Goal: Communication & Community: Answer question/provide support

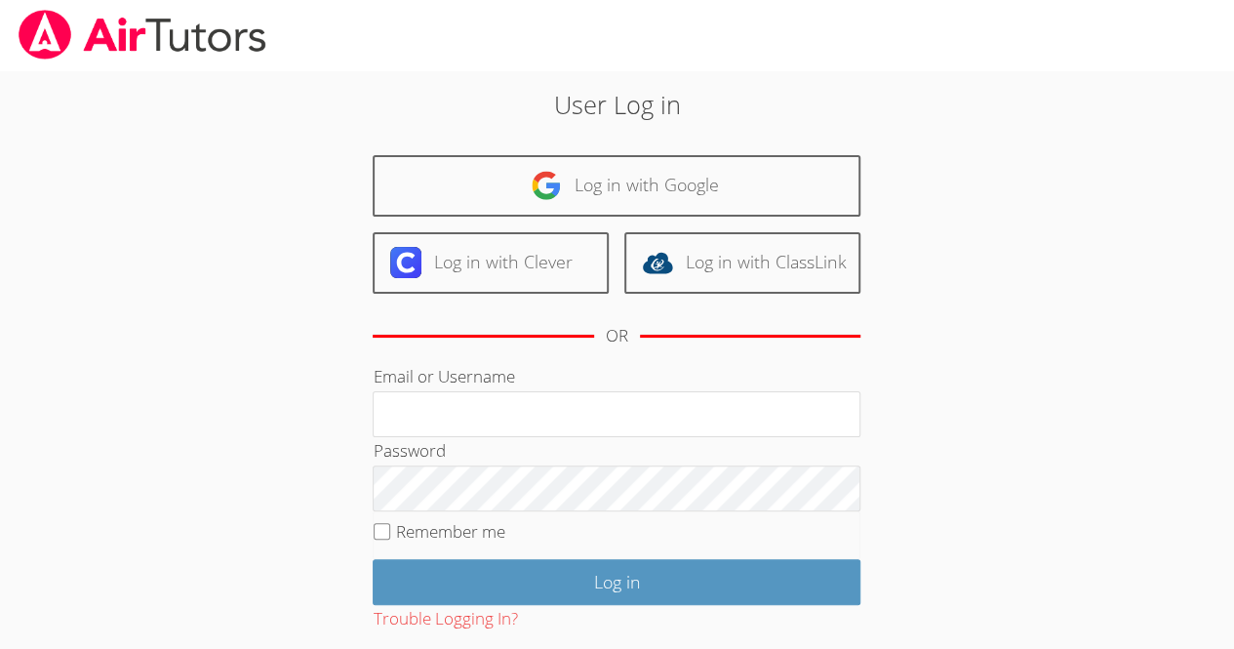
click at [740, 133] on div "User Log in Log in with Google Log in with Clever Log in with ClassLink OR Emai…" at bounding box center [617, 409] width 666 height 646
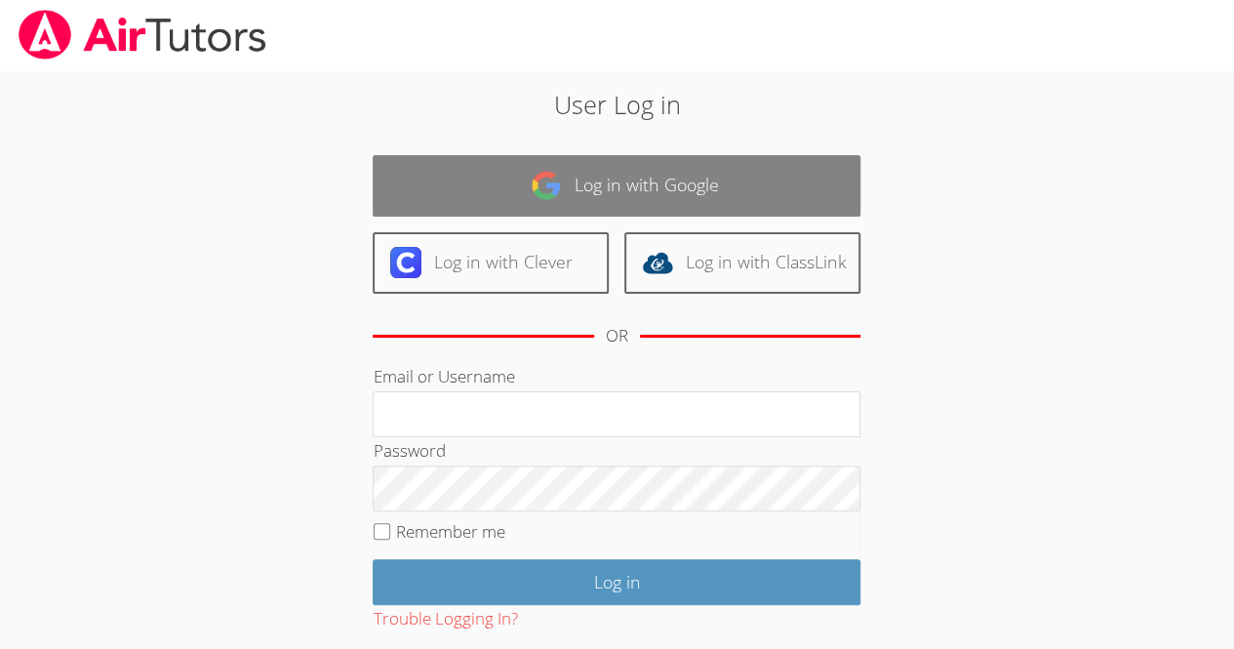
click at [713, 173] on link "Log in with Google" at bounding box center [617, 185] width 488 height 61
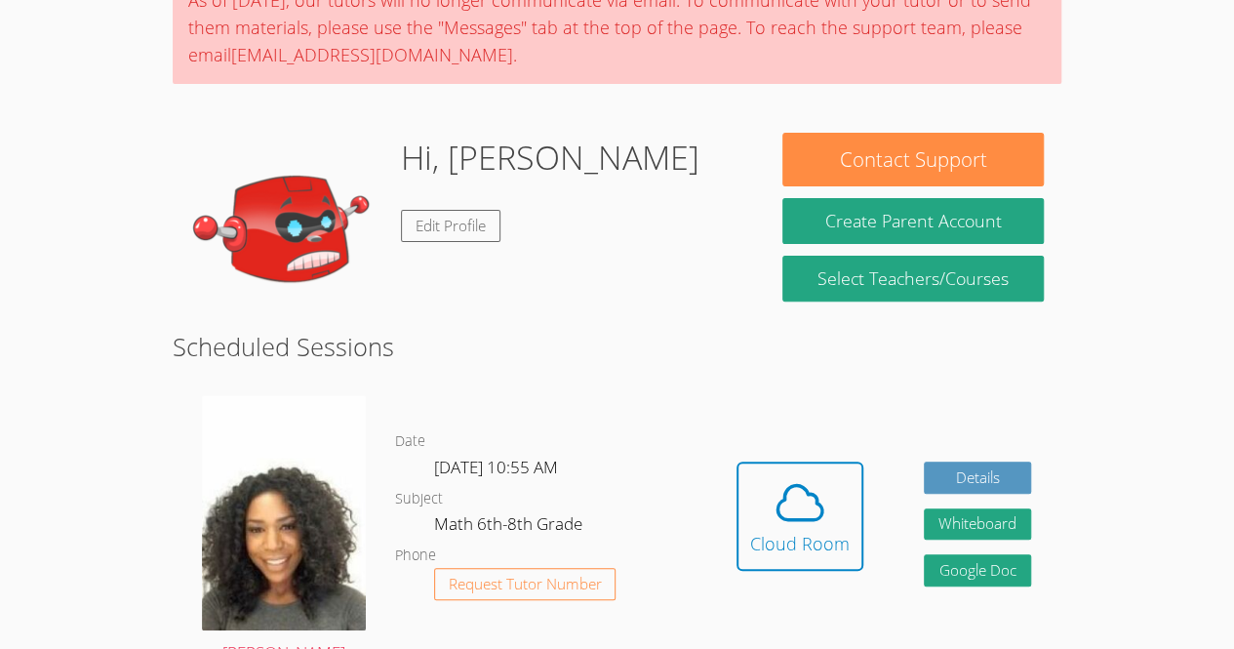
scroll to position [251, 0]
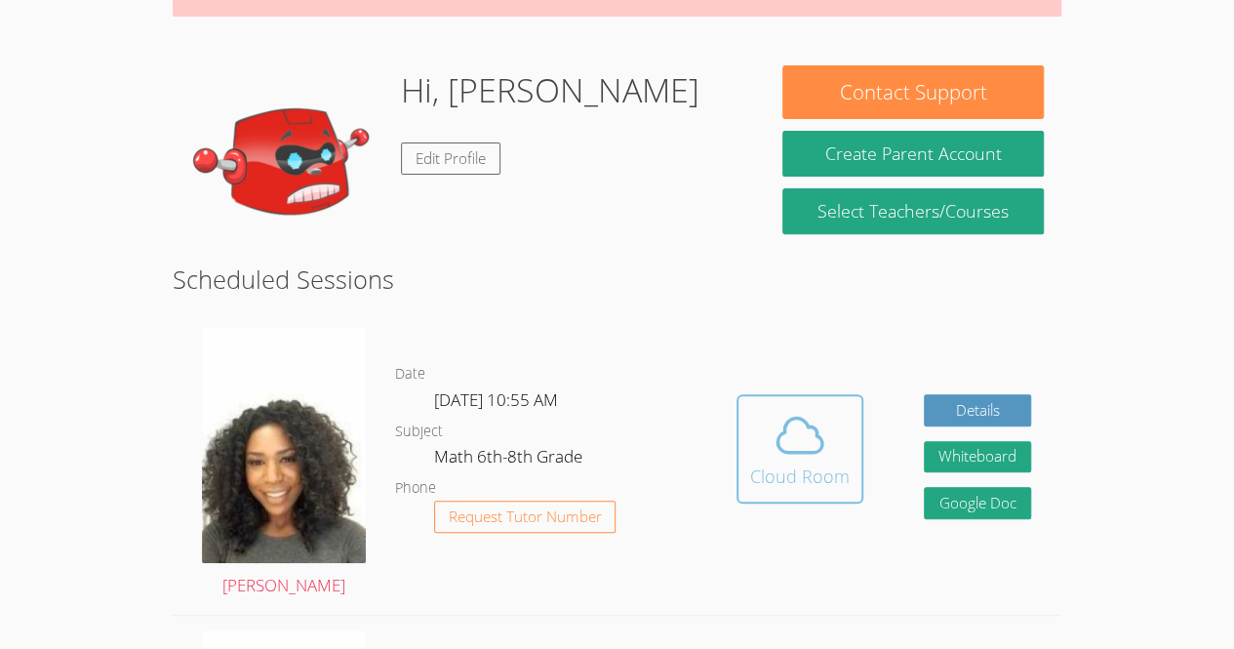
click at [809, 440] on icon at bounding box center [799, 435] width 55 height 55
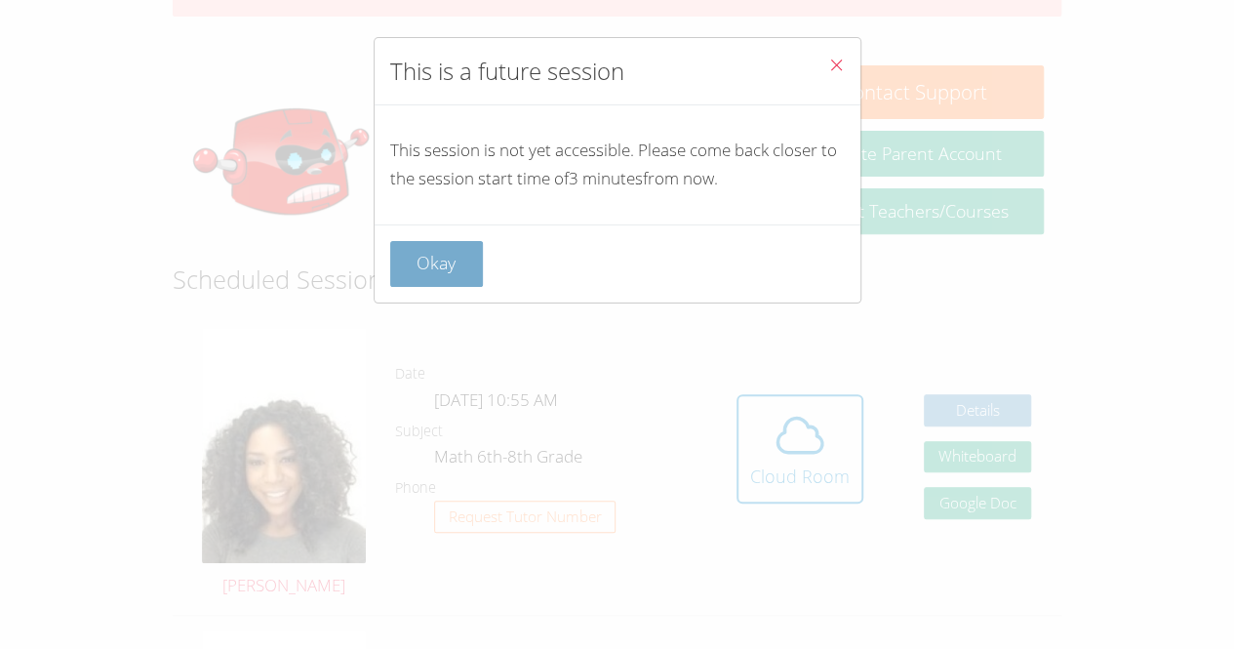
click at [466, 273] on button "Okay" at bounding box center [437, 264] width 94 height 46
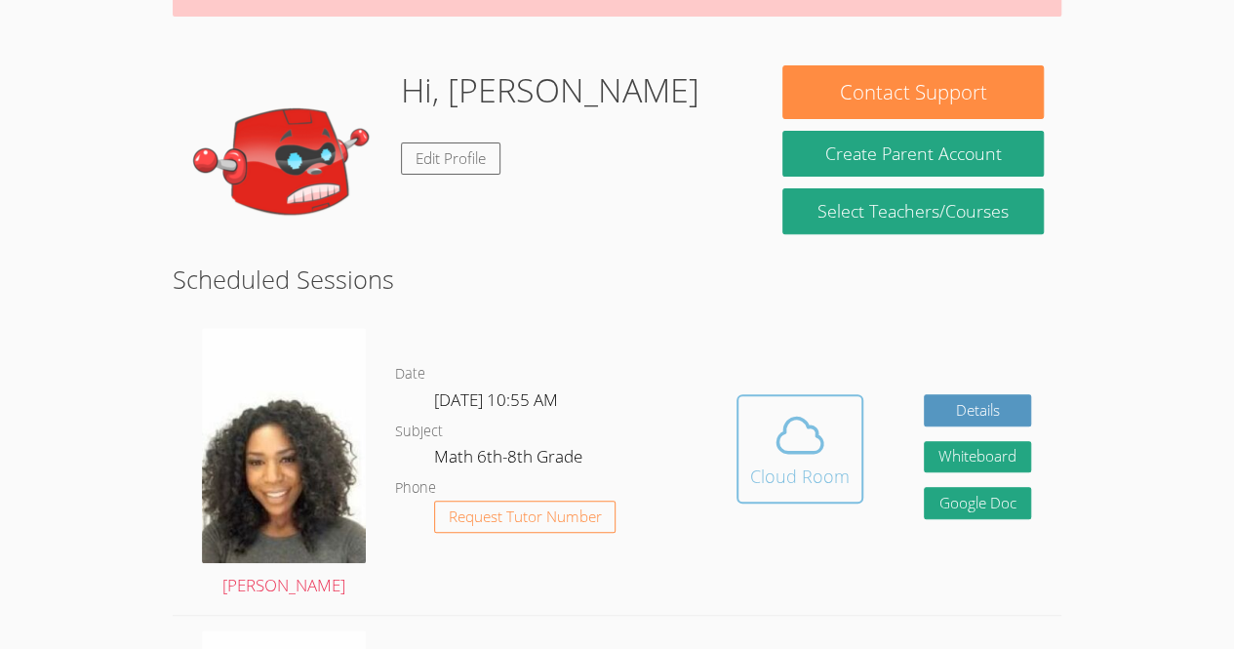
click at [795, 406] on button "Cloud Room" at bounding box center [799, 448] width 127 height 109
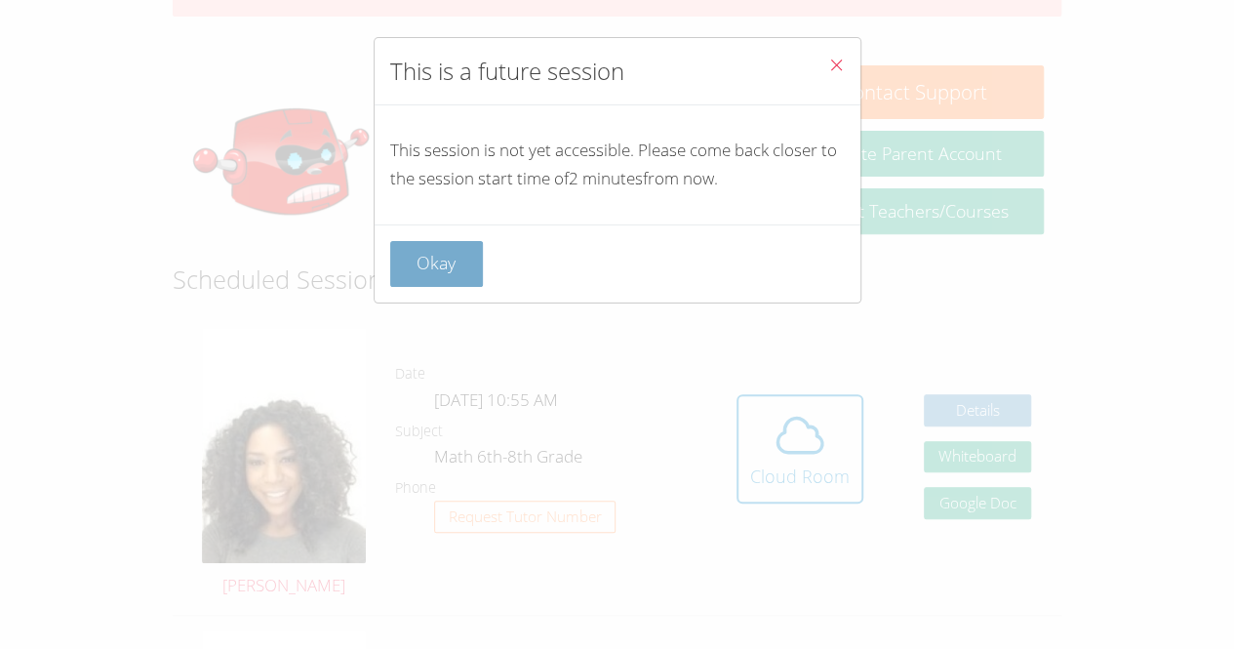
click at [390, 273] on button "Okay" at bounding box center [437, 264] width 94 height 46
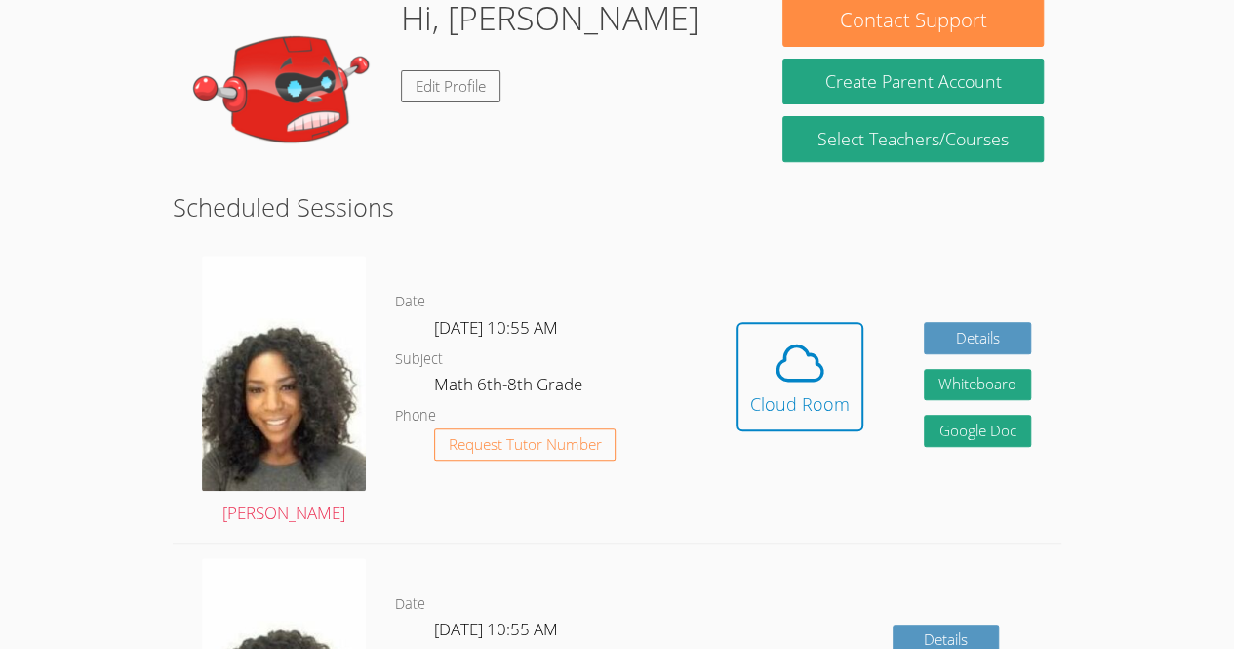
scroll to position [324, 0]
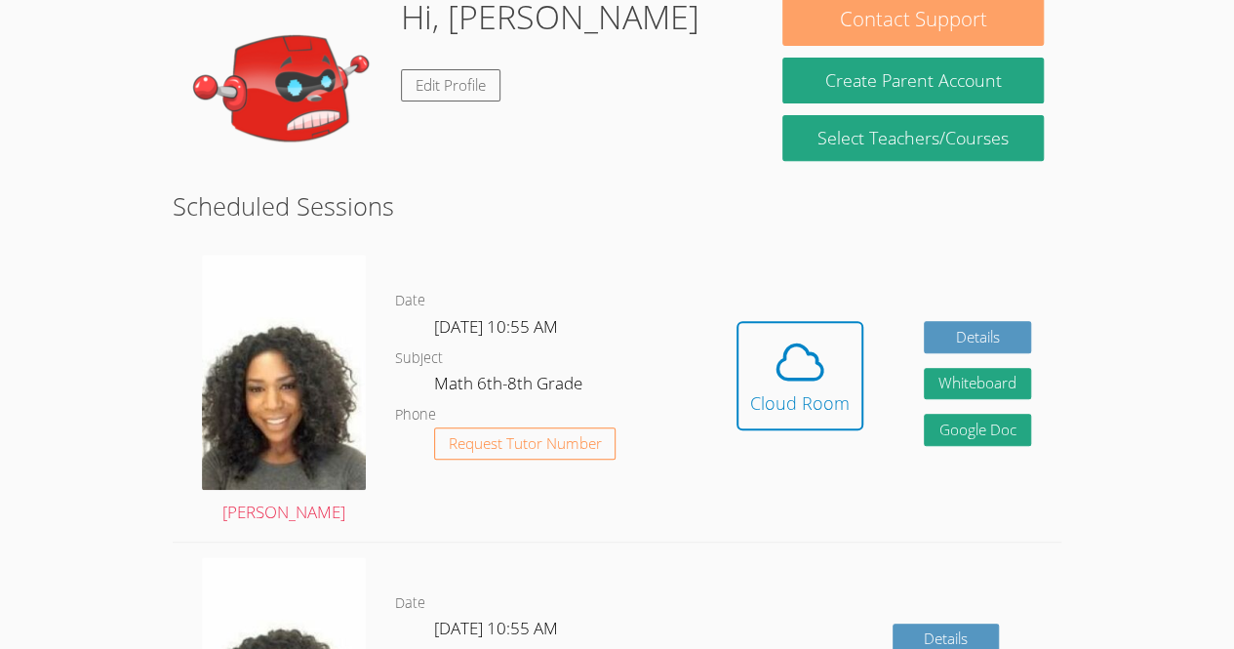
click at [868, 19] on button "Contact Support" at bounding box center [912, 19] width 260 height 54
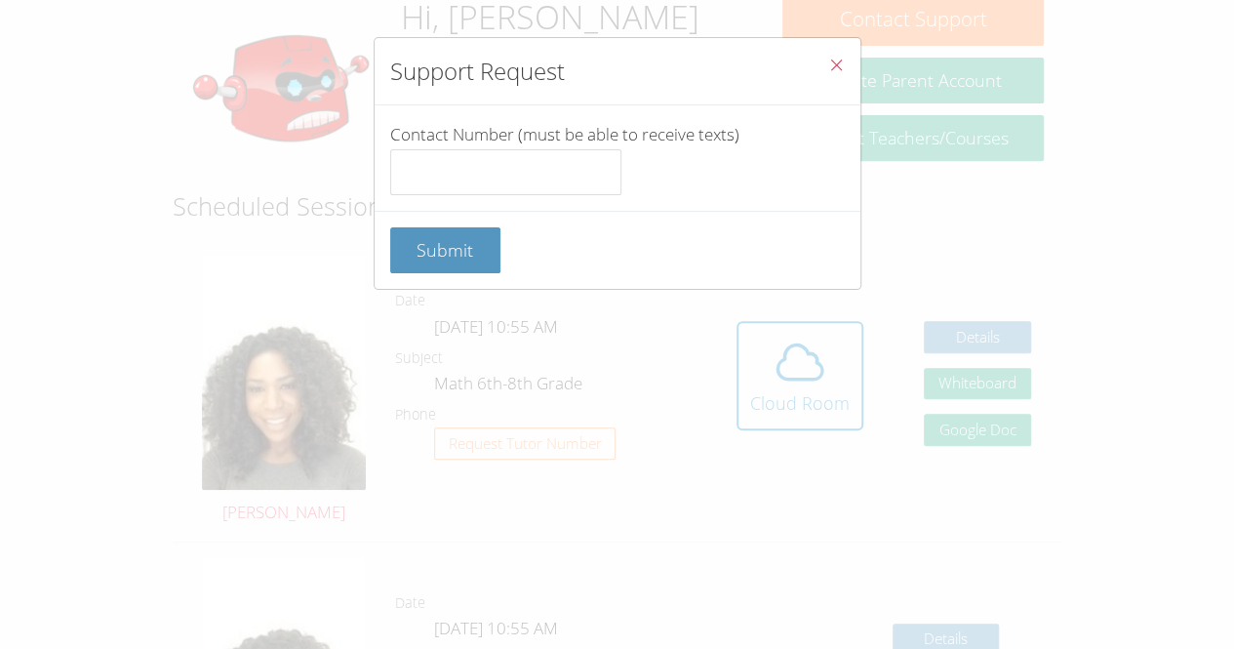
click at [828, 60] on icon "Close" at bounding box center [836, 65] width 17 height 17
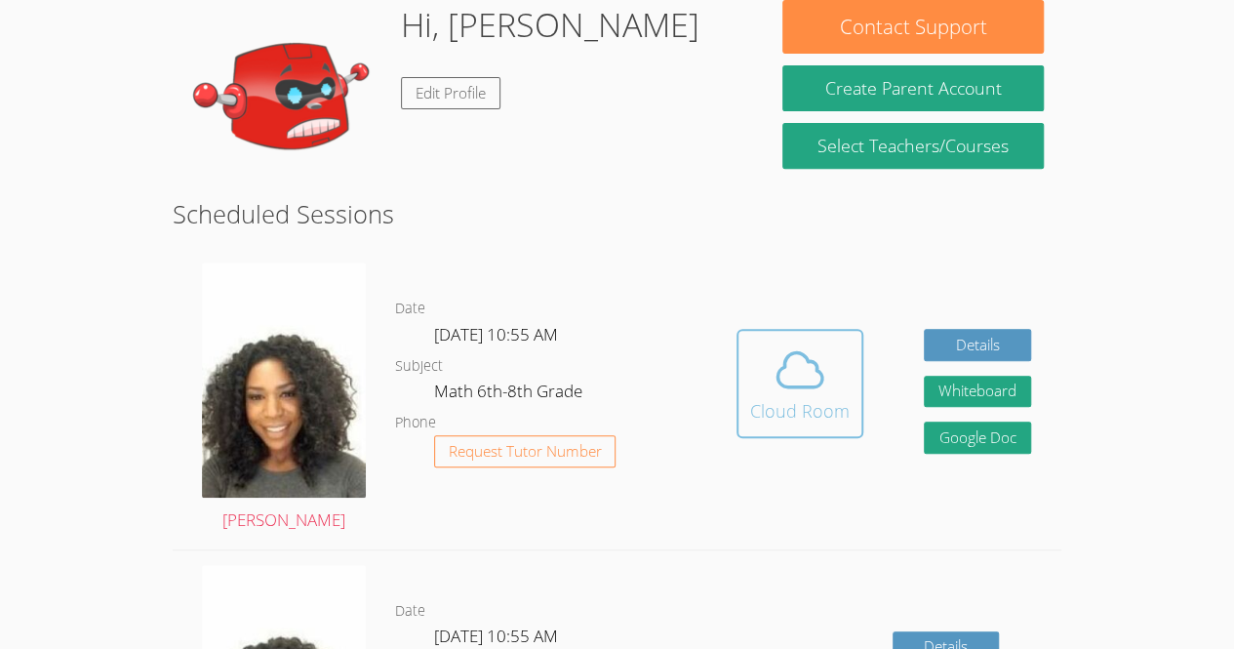
click at [743, 389] on button "Cloud Room" at bounding box center [799, 383] width 127 height 109
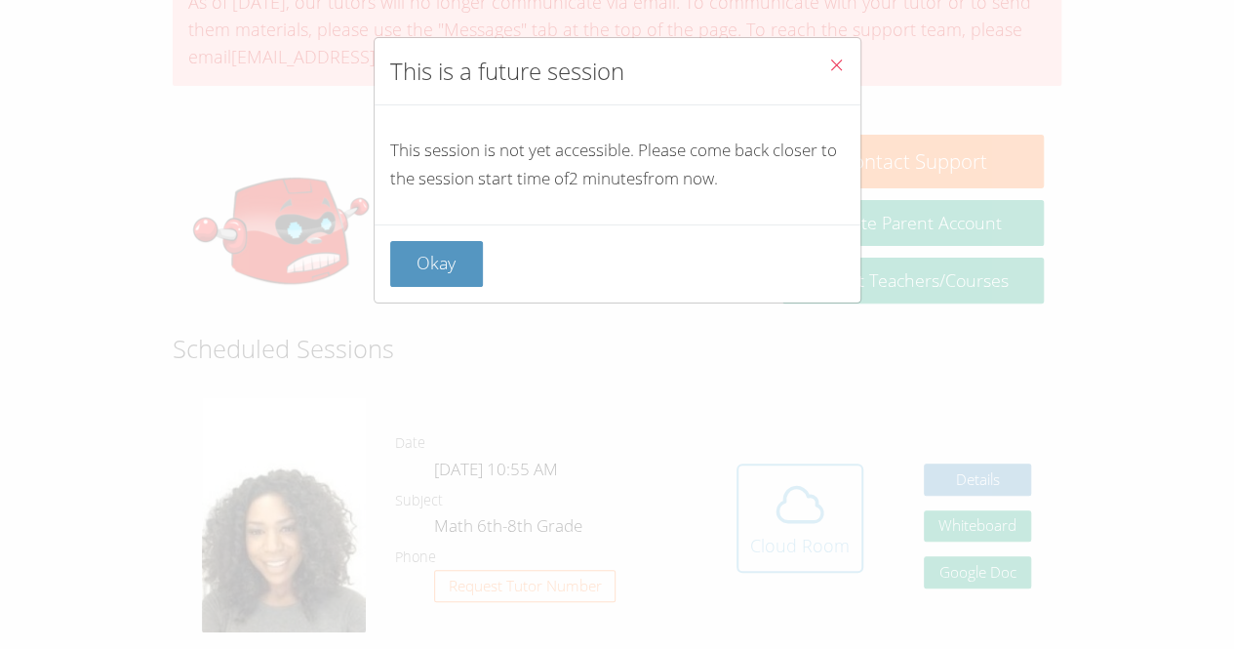
scroll to position [178, 0]
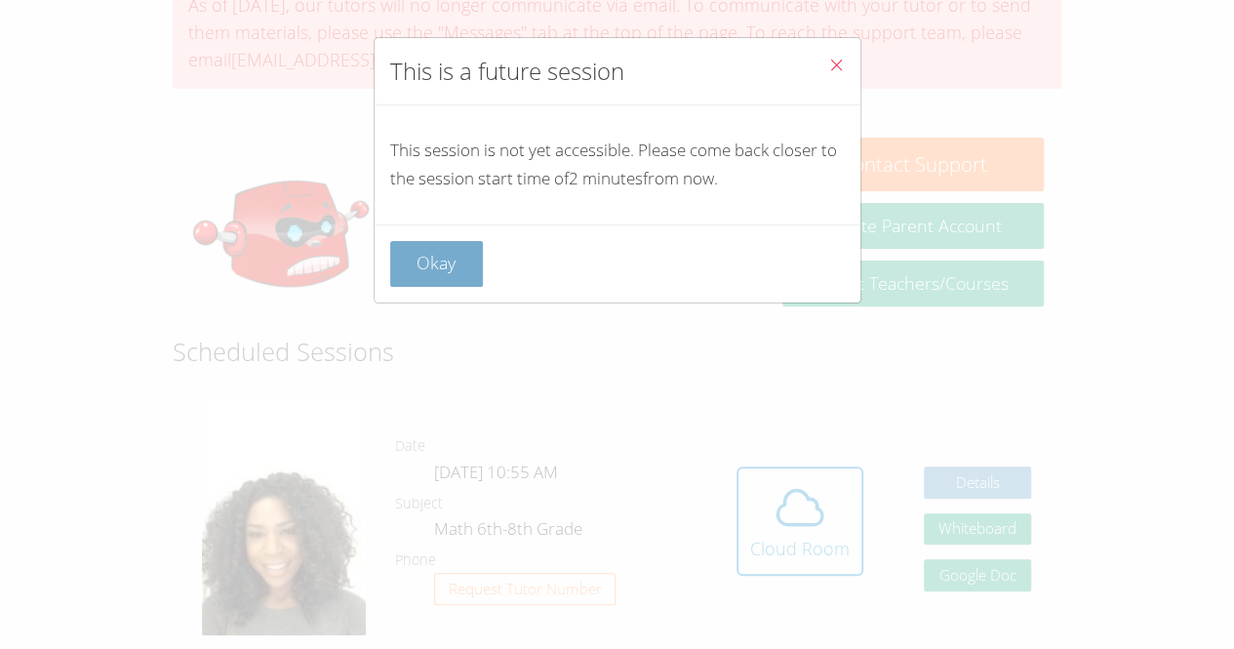
click at [466, 243] on button "Okay" at bounding box center [437, 264] width 94 height 46
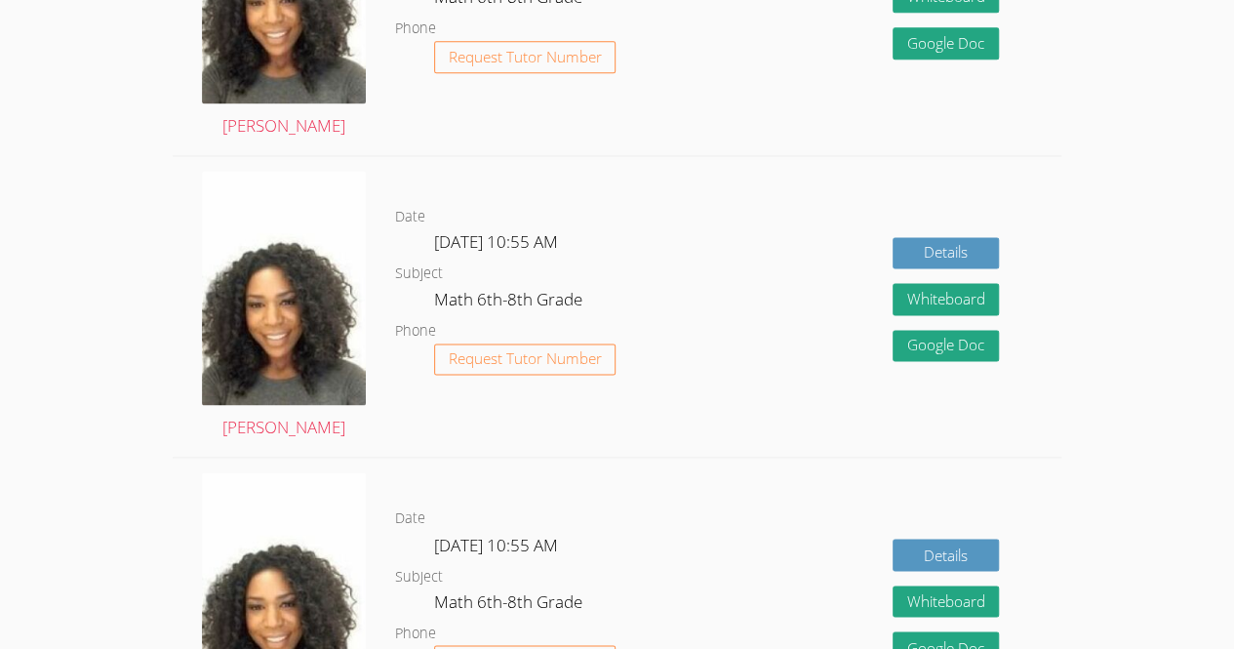
scroll to position [3267, 0]
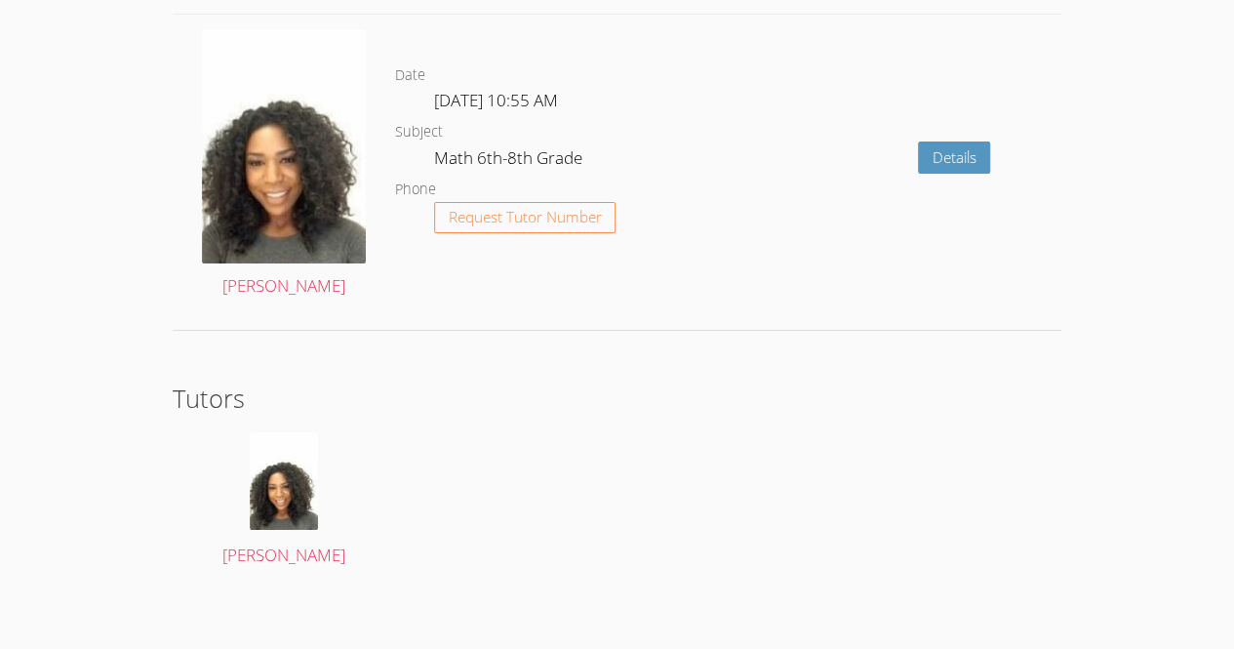
click at [915, 380] on h2 "Tutors" at bounding box center [617, 397] width 889 height 37
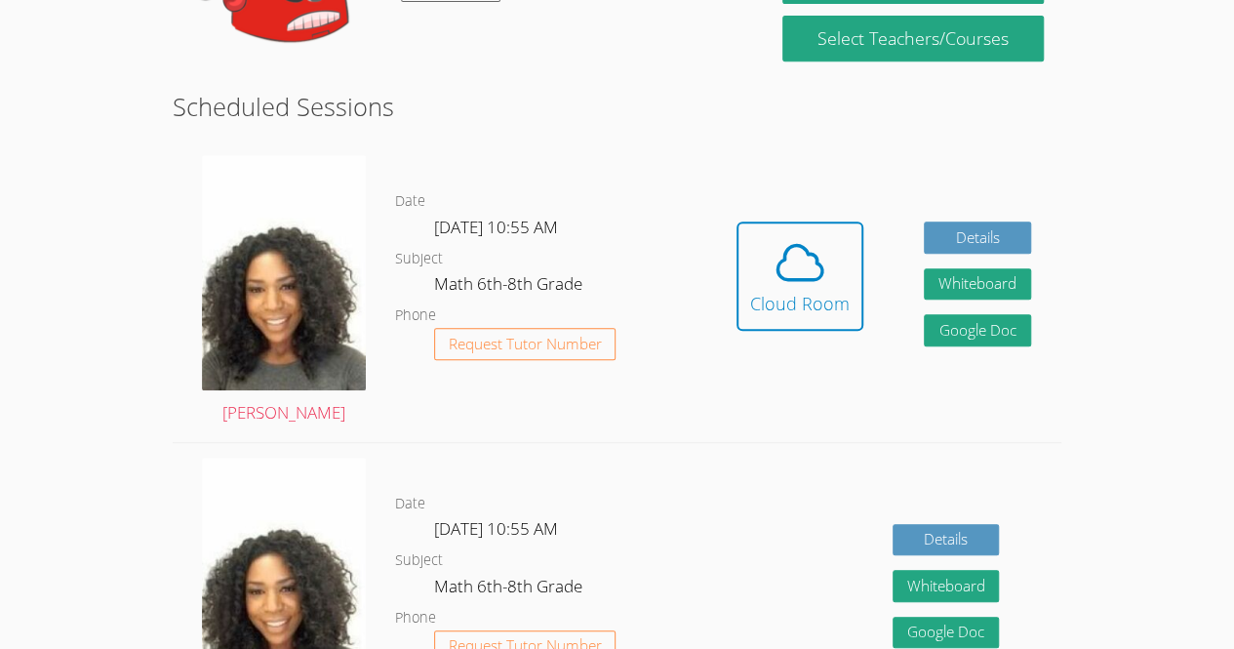
scroll to position [583, 0]
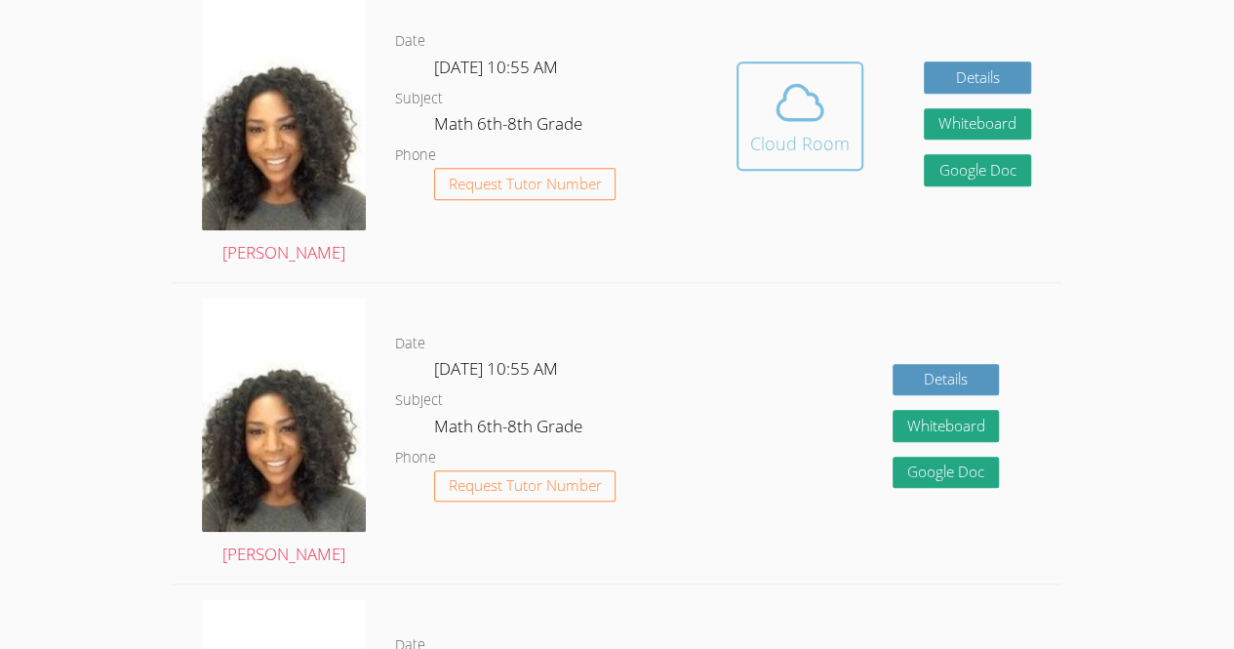
click at [815, 166] on button "Cloud Room" at bounding box center [799, 115] width 127 height 109
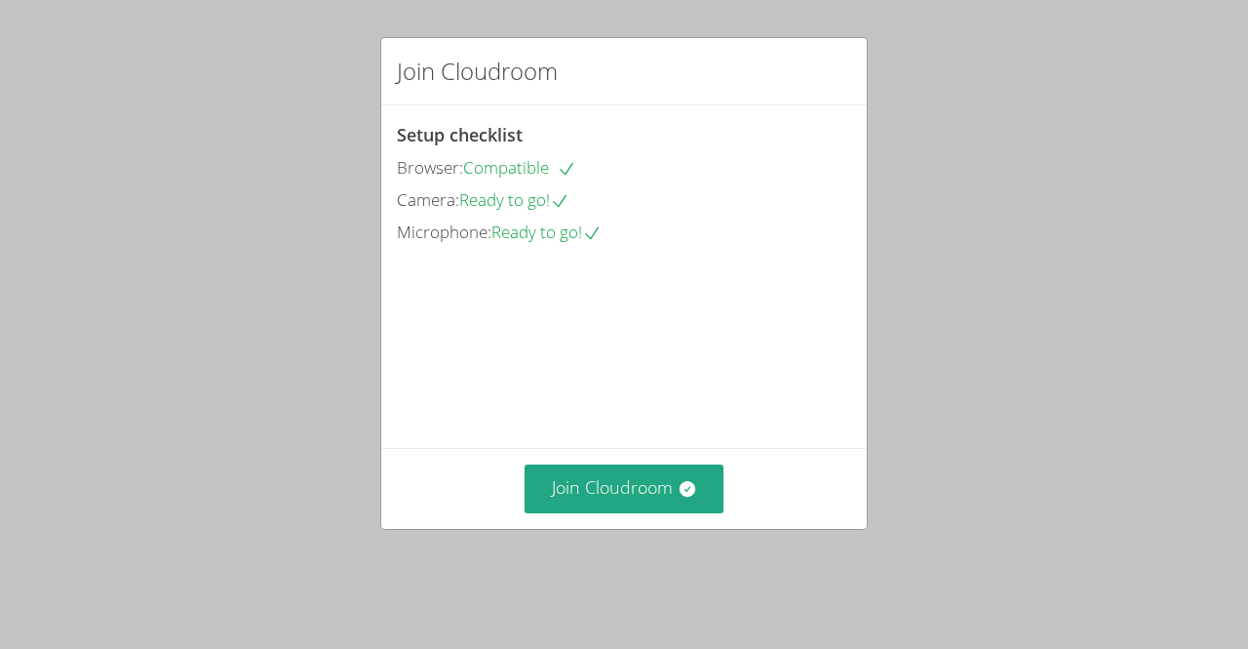
click at [652, 560] on div "Join Cloudroom Setup checklist Browser: Compatible Camera: Ready to go! Microph…" at bounding box center [624, 324] width 1248 height 649
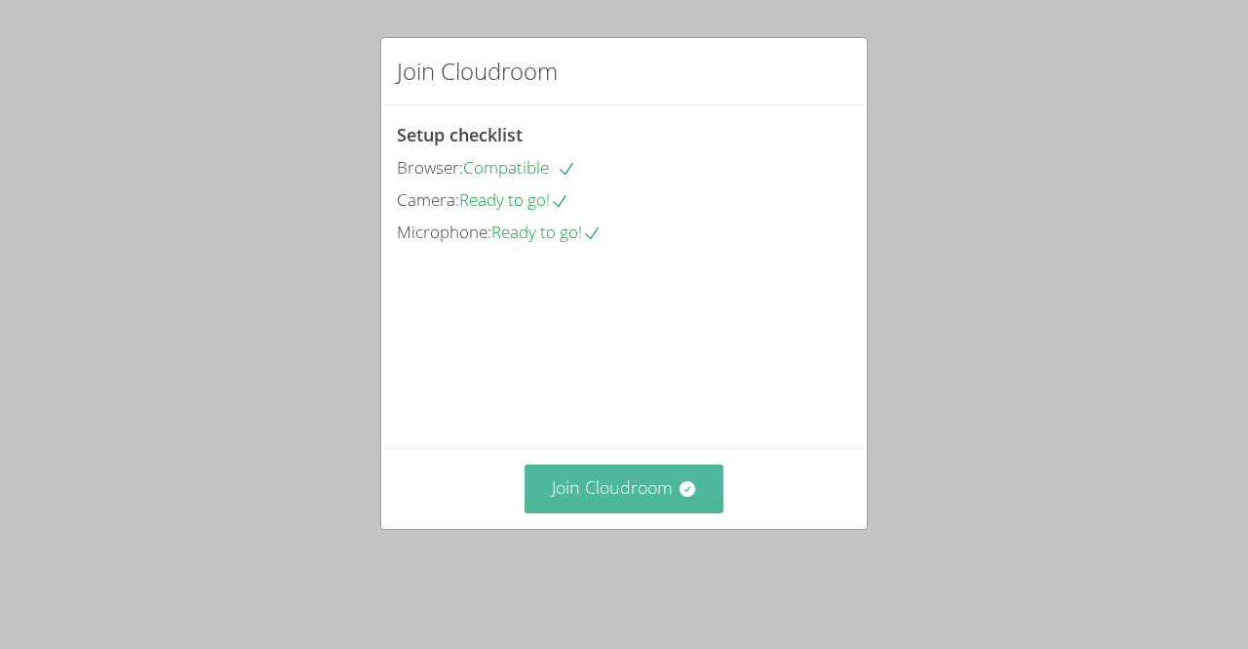
click at [644, 512] on button "Join Cloudroom" at bounding box center [625, 488] width 200 height 48
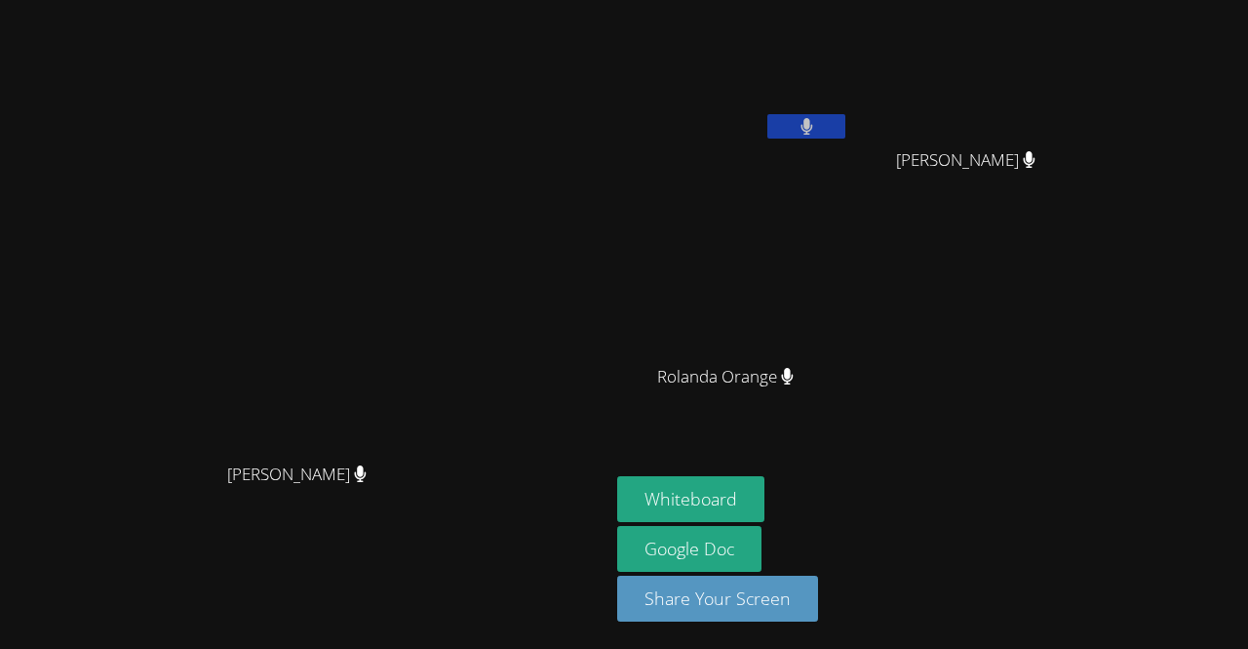
click at [538, 531] on div "[PERSON_NAME]" at bounding box center [305, 492] width 594 height 78
click at [765, 510] on button "Whiteboard" at bounding box center [690, 499] width 147 height 46
click at [452, 304] on video at bounding box center [305, 285] width 293 height 335
click at [813, 122] on icon at bounding box center [807, 126] width 13 height 17
click at [817, 122] on icon at bounding box center [807, 126] width 20 height 17
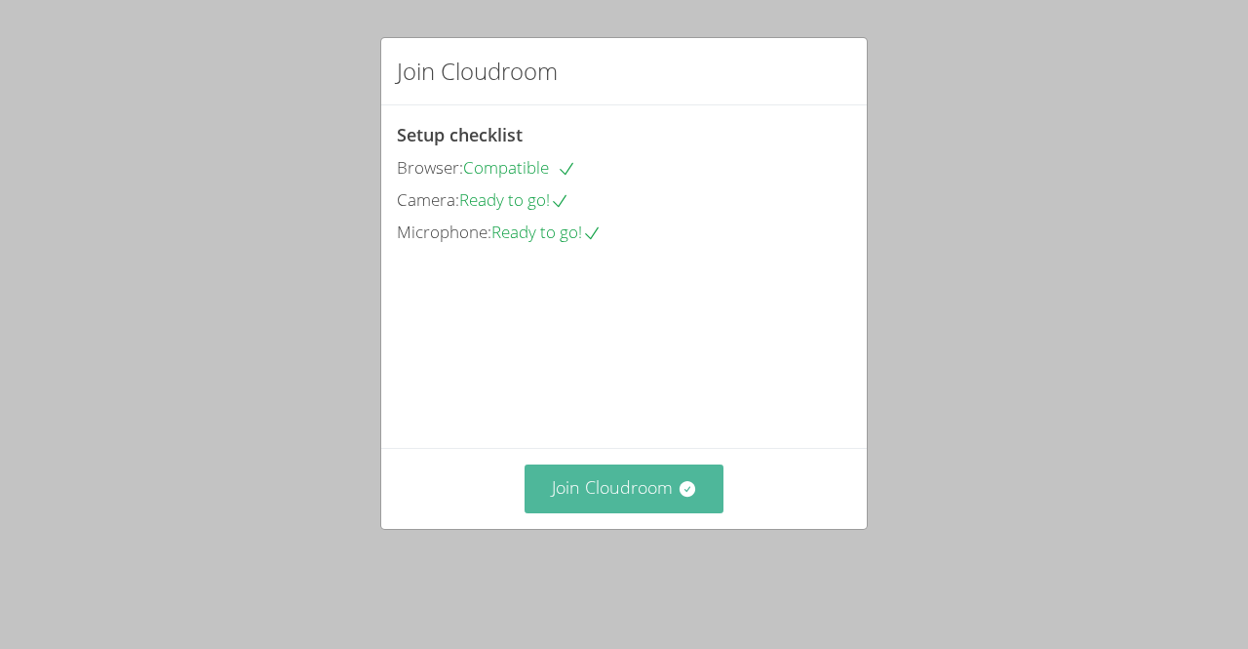
click at [602, 509] on button "Join Cloudroom" at bounding box center [625, 488] width 200 height 48
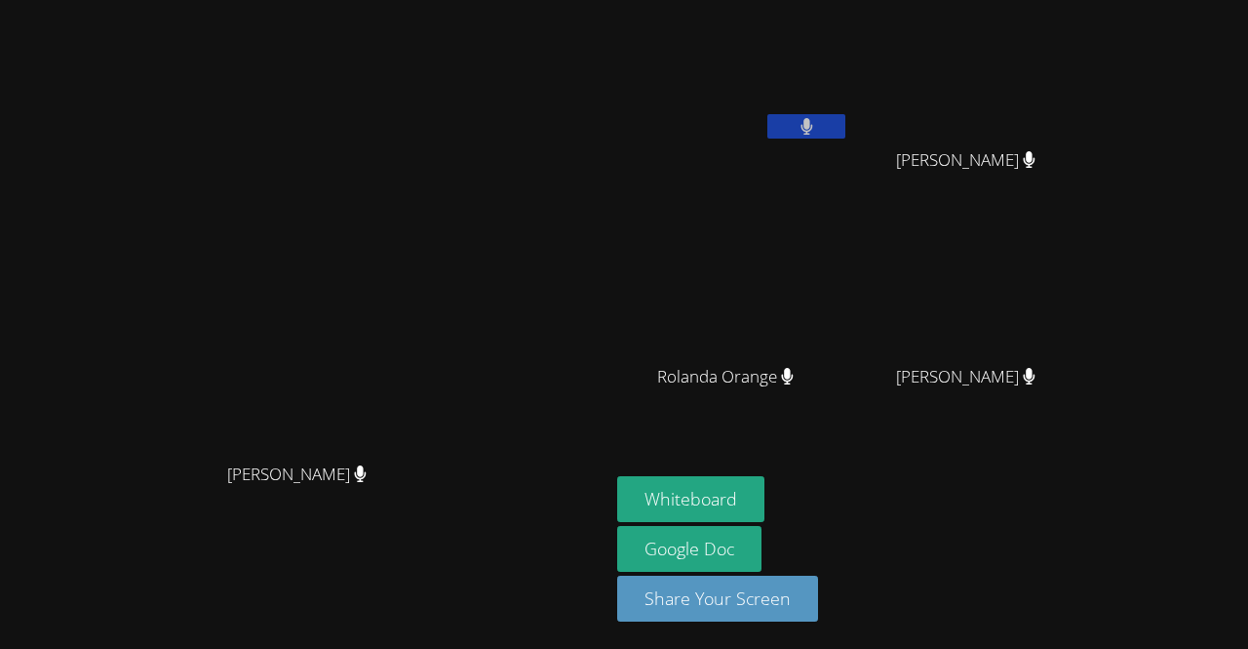
click at [850, 92] on video at bounding box center [733, 73] width 232 height 131
click at [846, 127] on button at bounding box center [807, 126] width 78 height 24
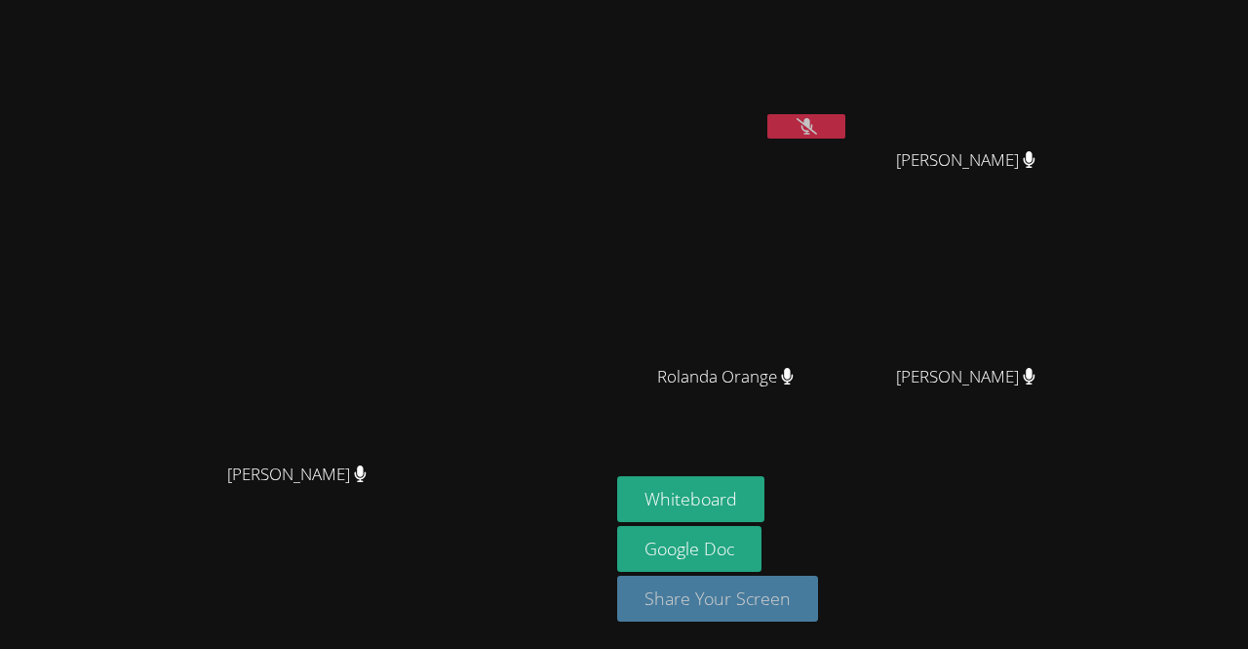
click at [818, 605] on button "Share Your Screen" at bounding box center [717, 598] width 201 height 46
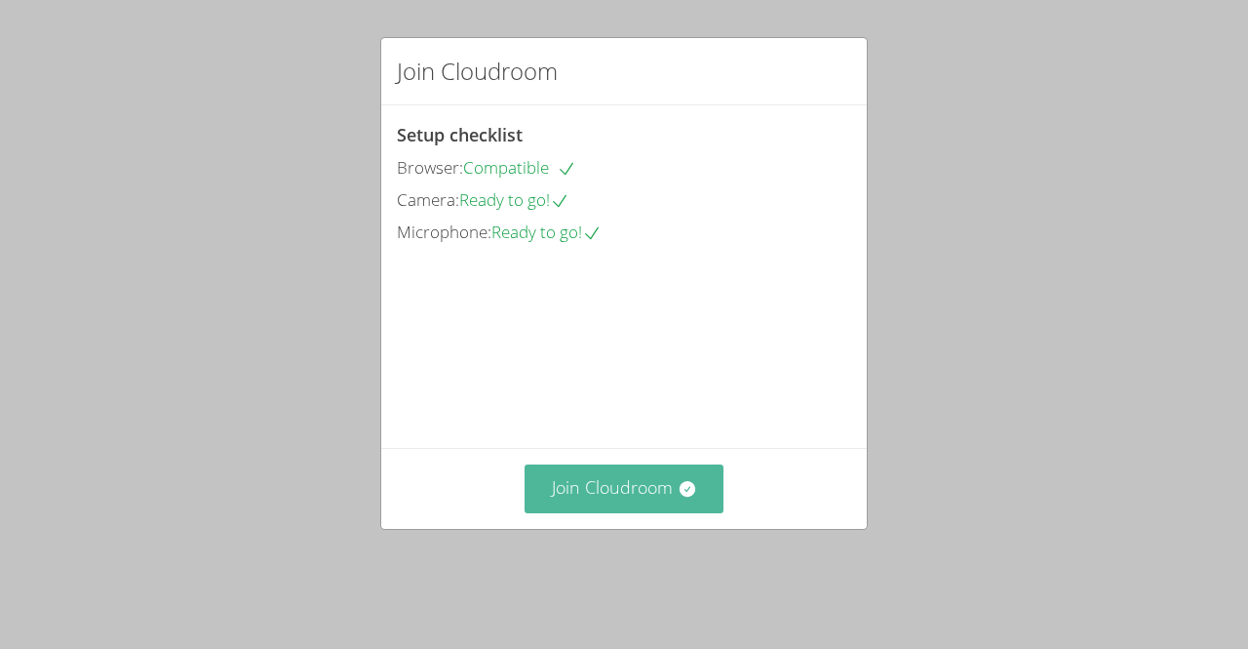
click at [667, 512] on button "Join Cloudroom" at bounding box center [625, 488] width 200 height 48
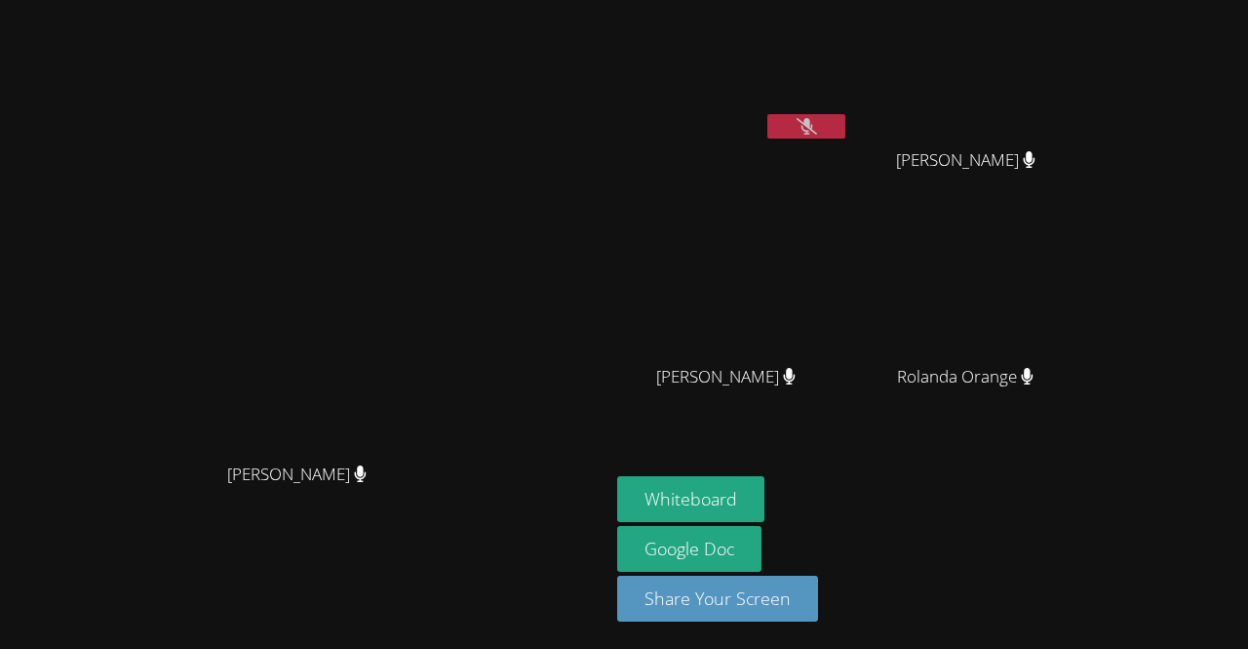
click at [846, 122] on button at bounding box center [807, 126] width 78 height 24
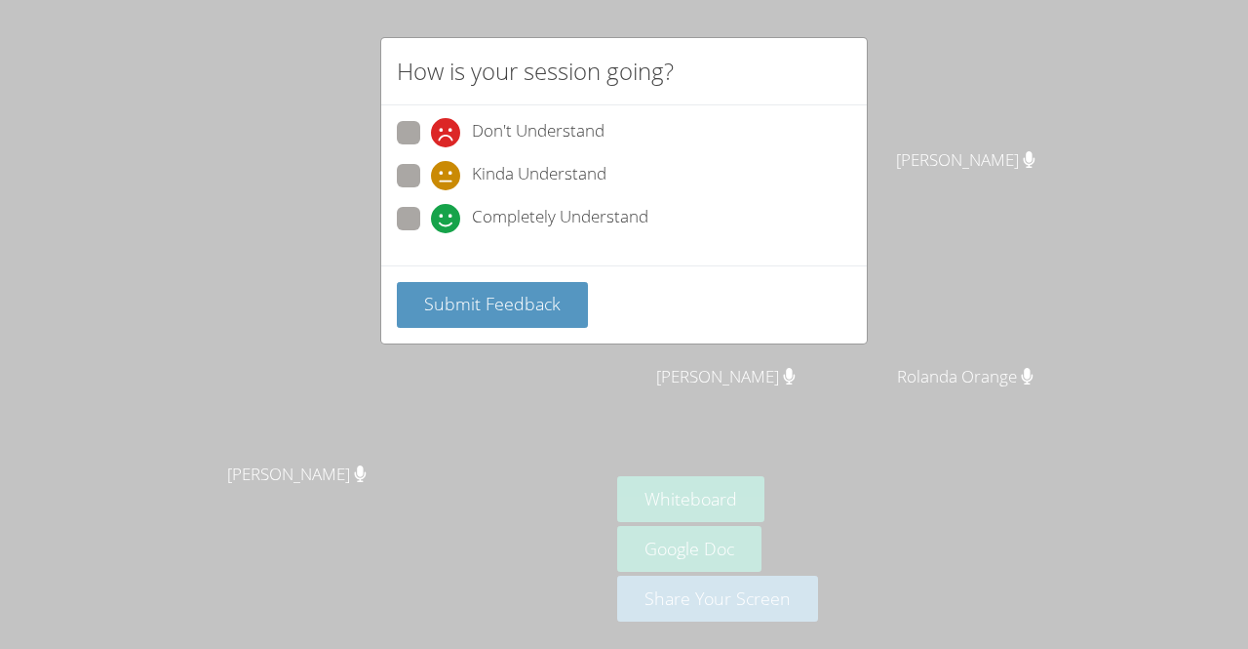
click at [431, 233] on span at bounding box center [431, 233] width 0 height 0
click at [431, 215] on input "Completely Understand" at bounding box center [439, 215] width 17 height 17
radio input "true"
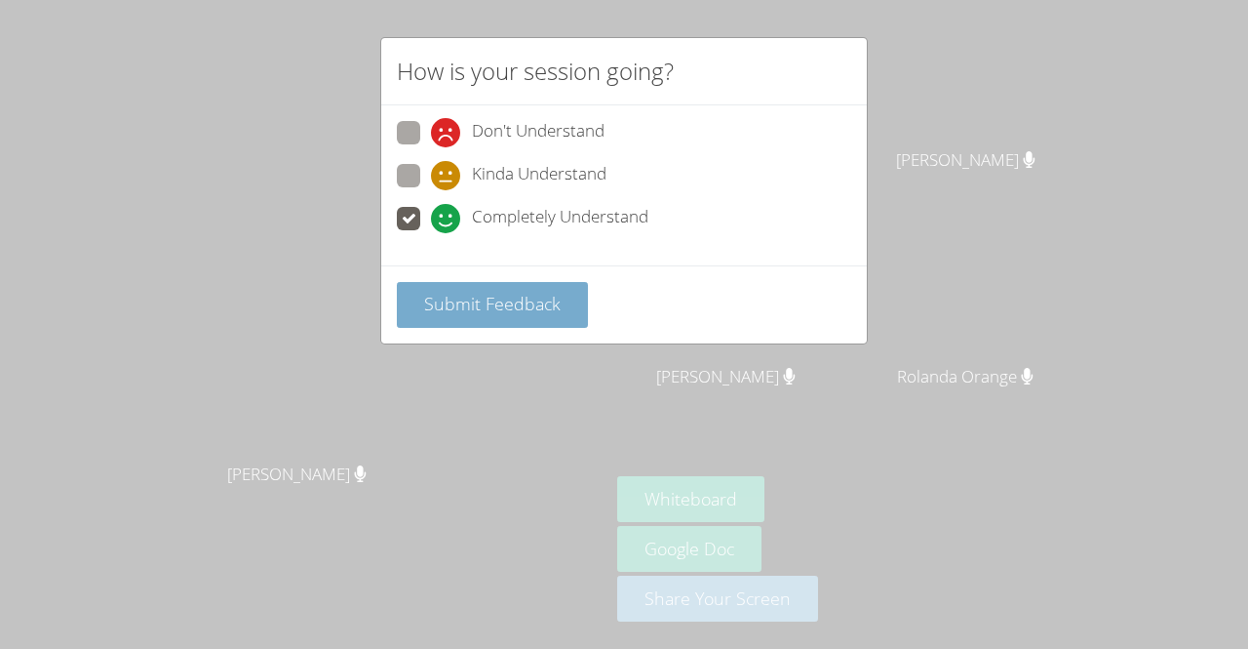
click at [525, 310] on span "Submit Feedback" at bounding box center [492, 303] width 137 height 23
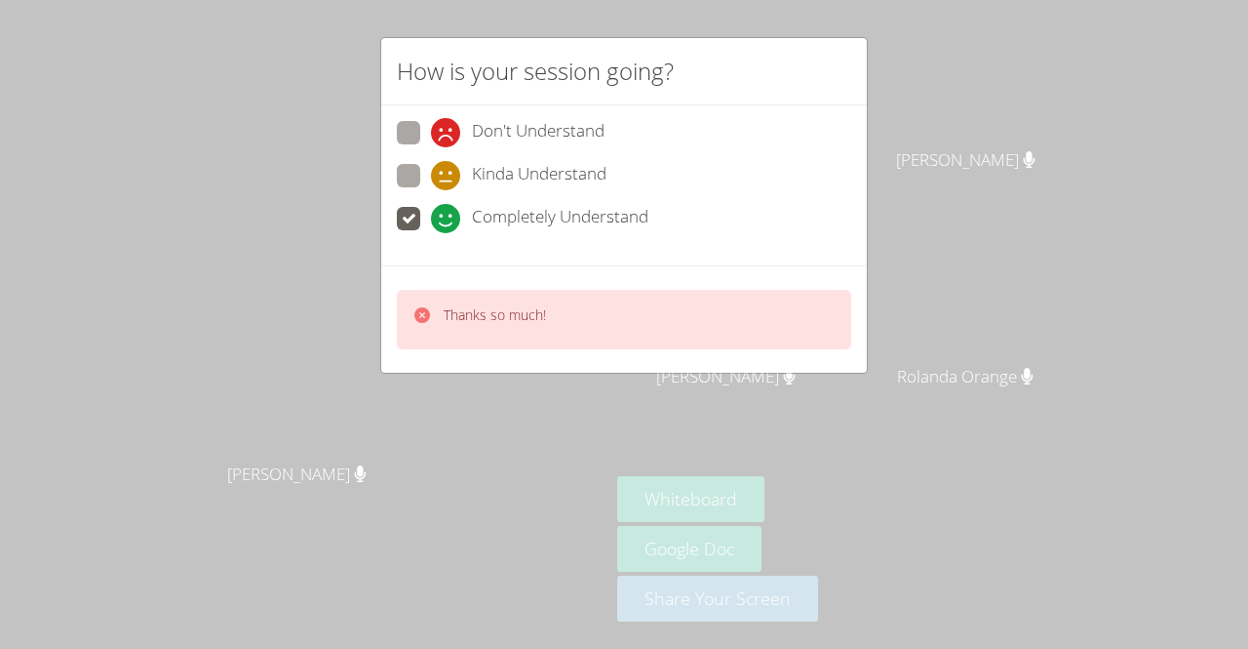
click at [698, 316] on div "Thanks so much!" at bounding box center [624, 319] width 455 height 59
